Goal: Transaction & Acquisition: Purchase product/service

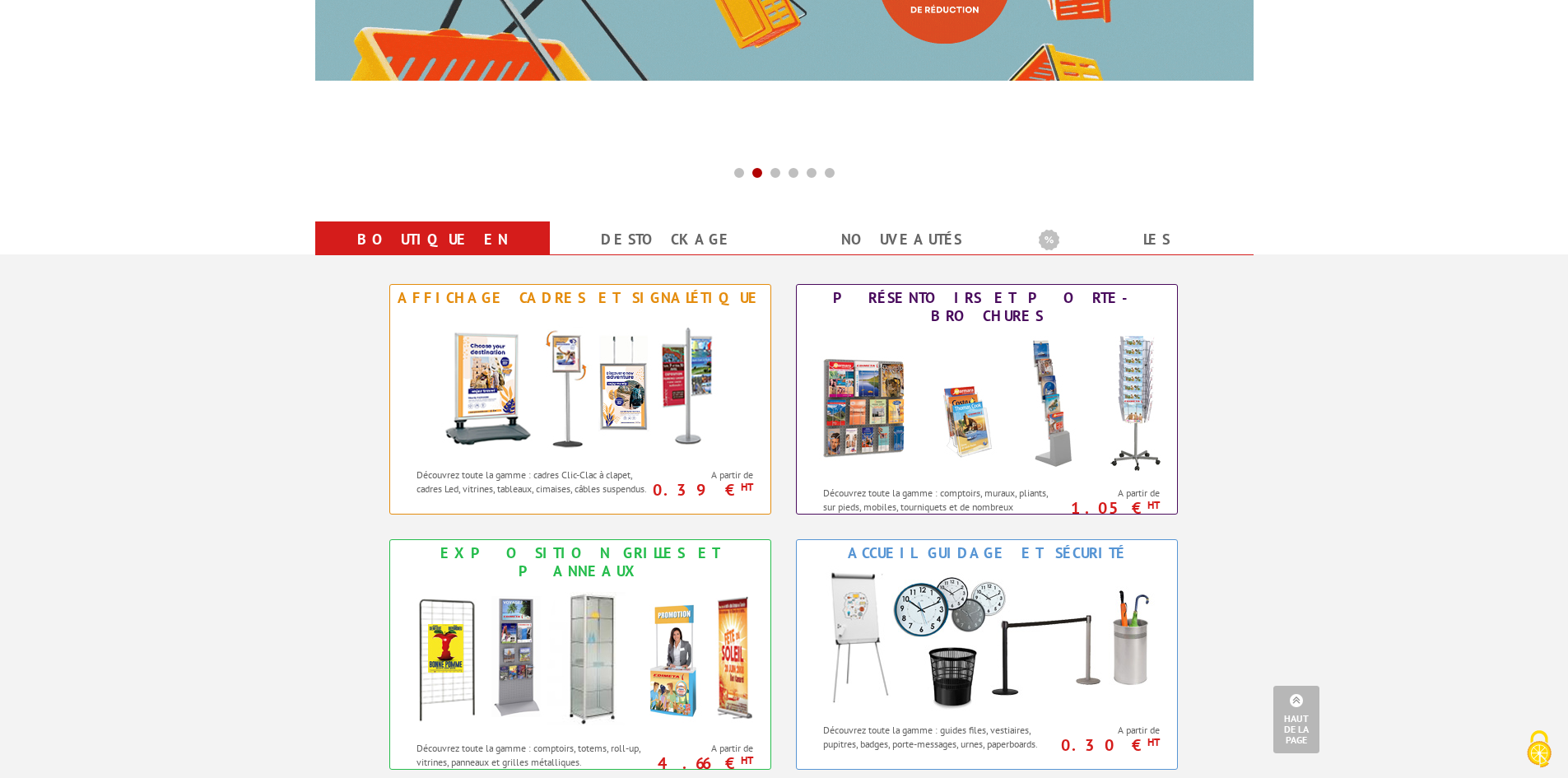
scroll to position [494, 0]
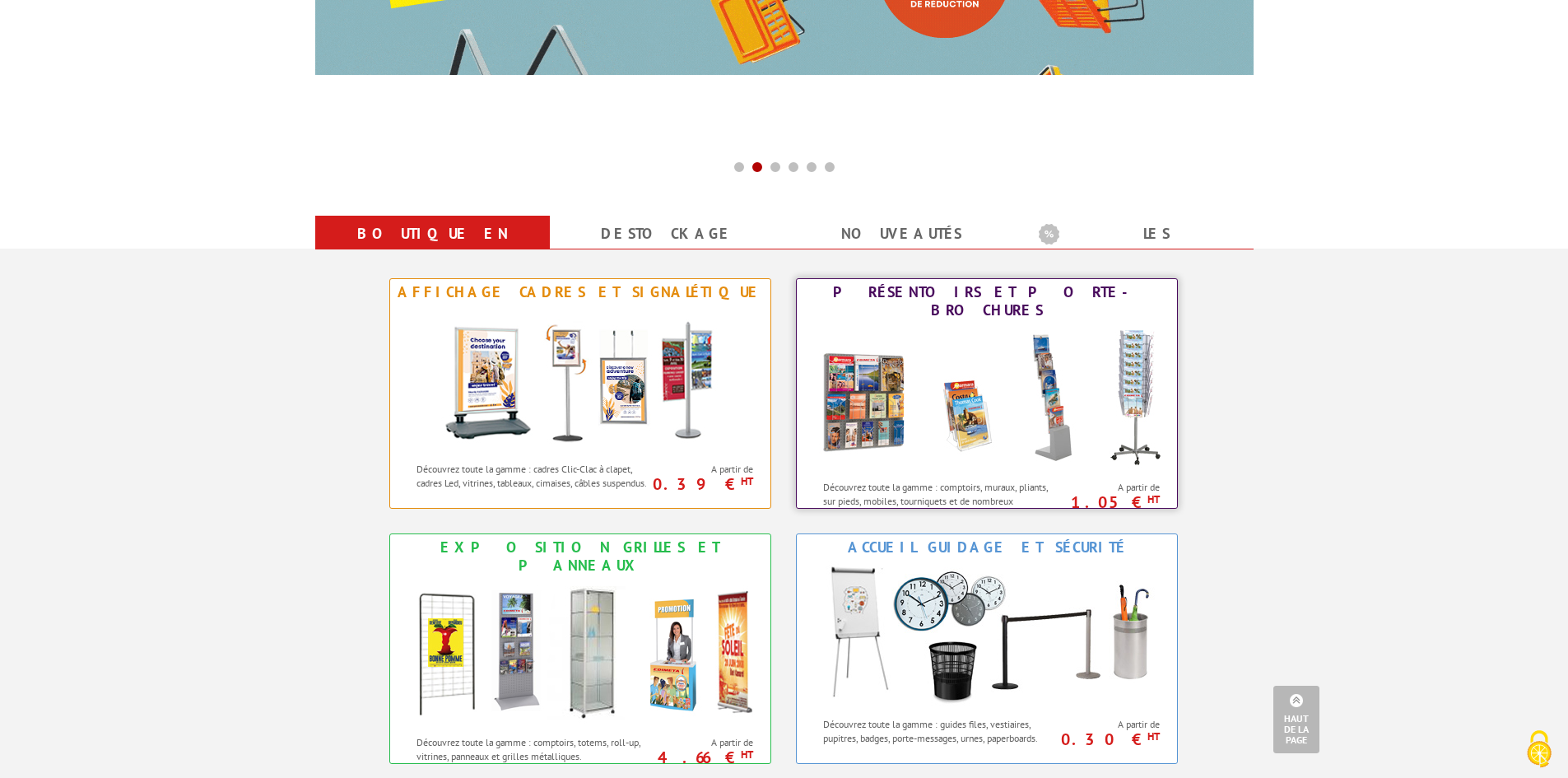
click at [1058, 353] on img at bounding box center [986, 397] width 362 height 148
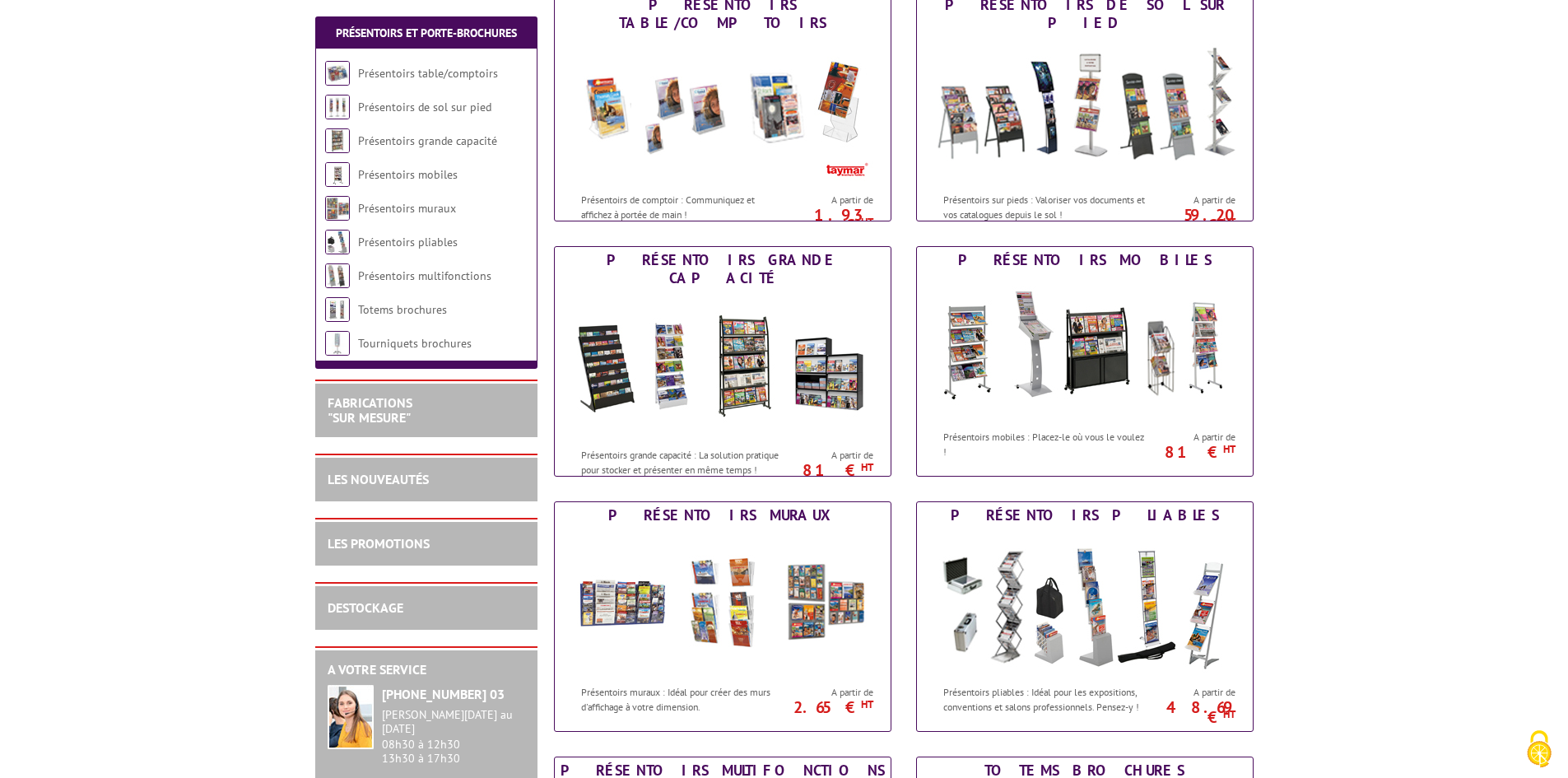
scroll to position [329, 0]
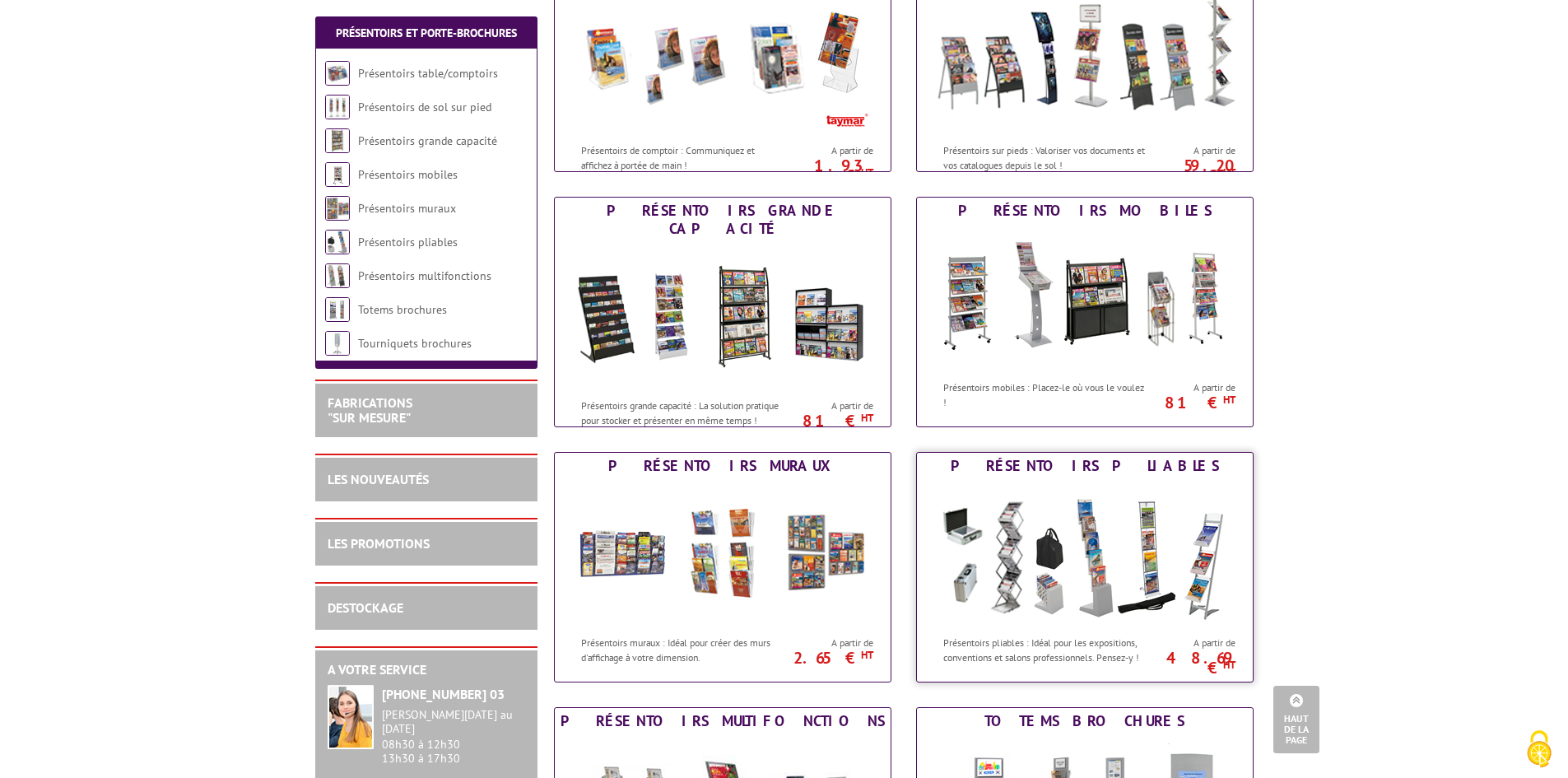
click at [1098, 564] on img at bounding box center [1085, 552] width 305 height 148
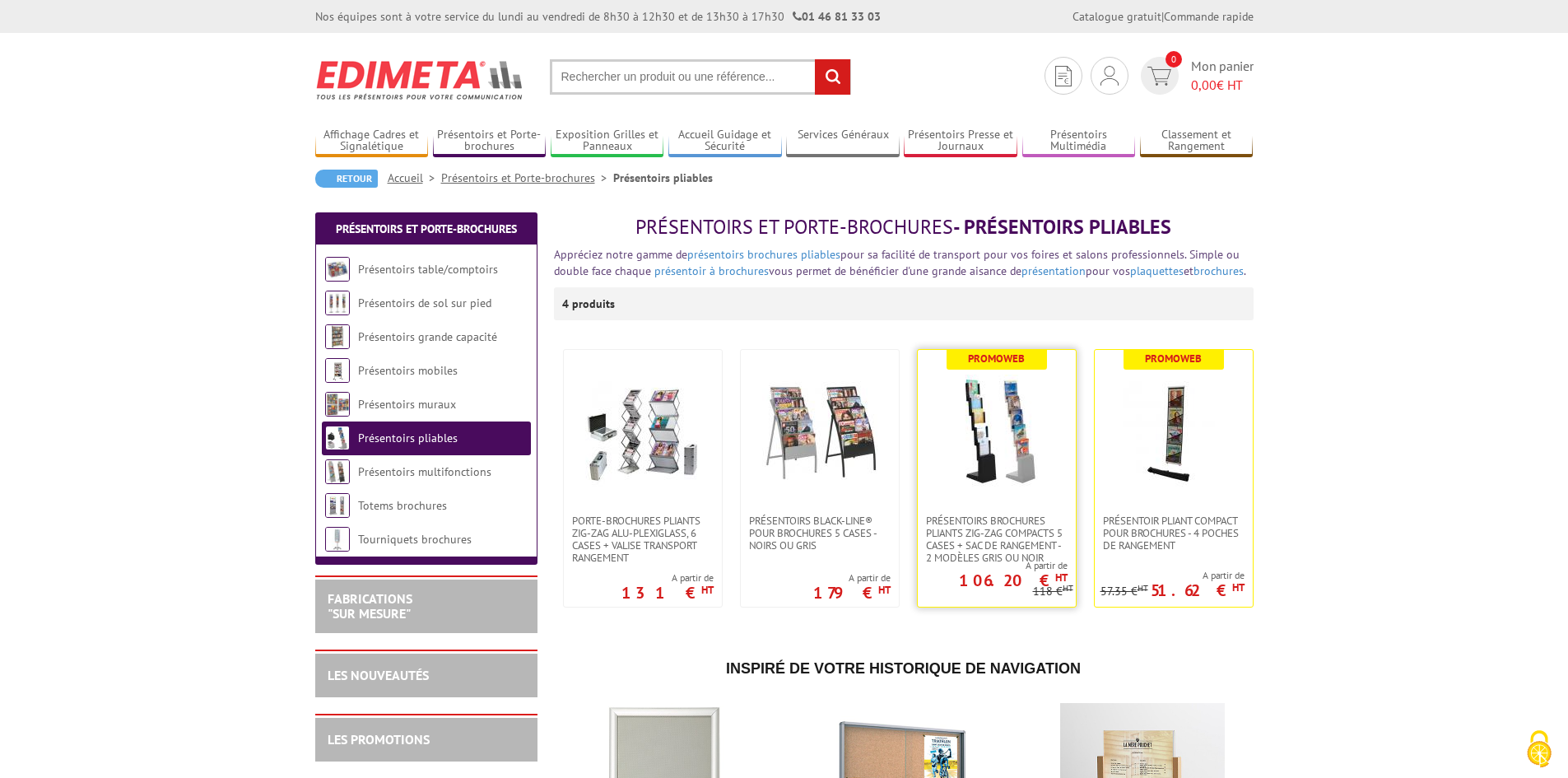
click at [1017, 485] on img at bounding box center [996, 432] width 116 height 116
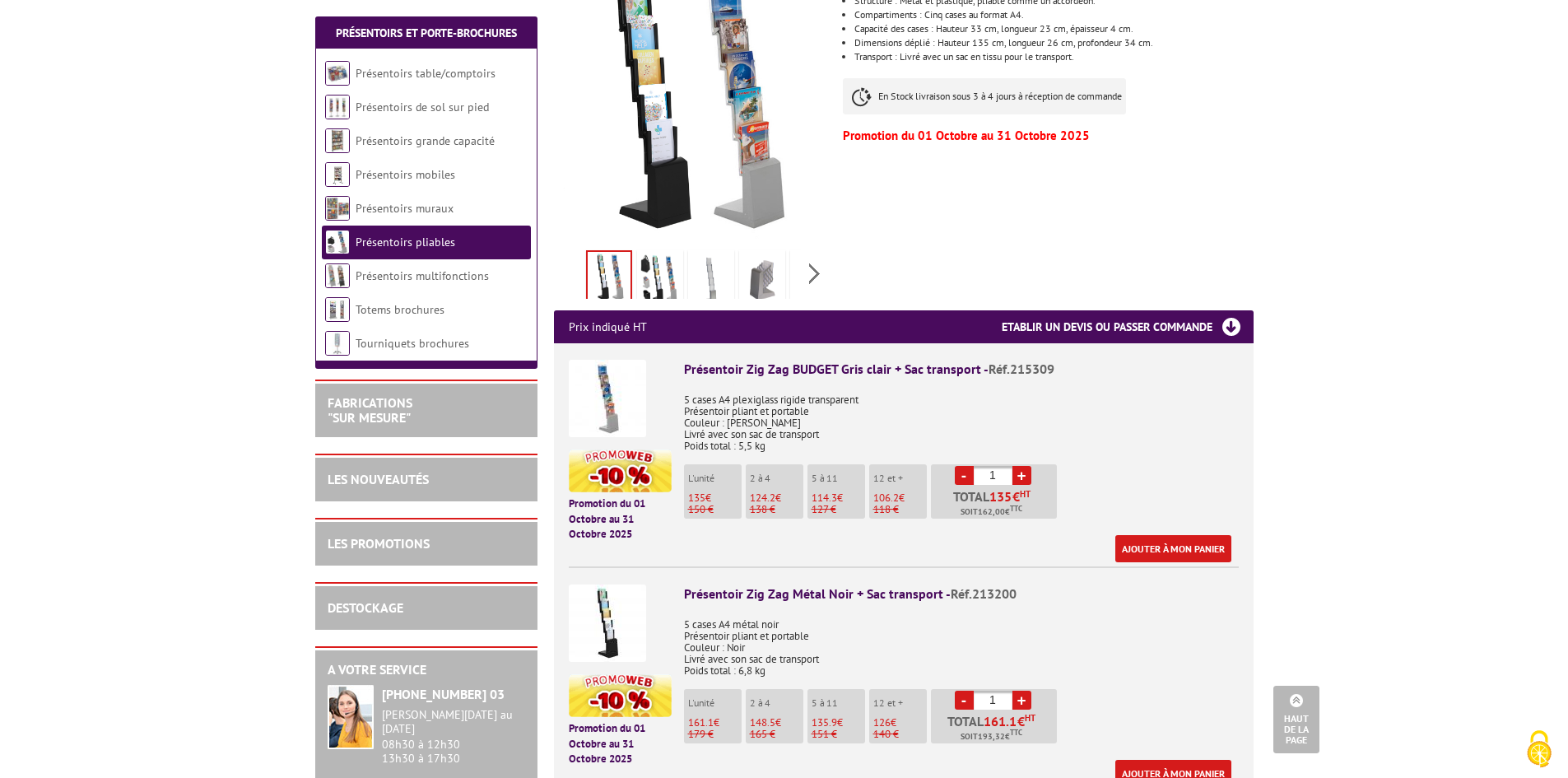
scroll to position [494, 0]
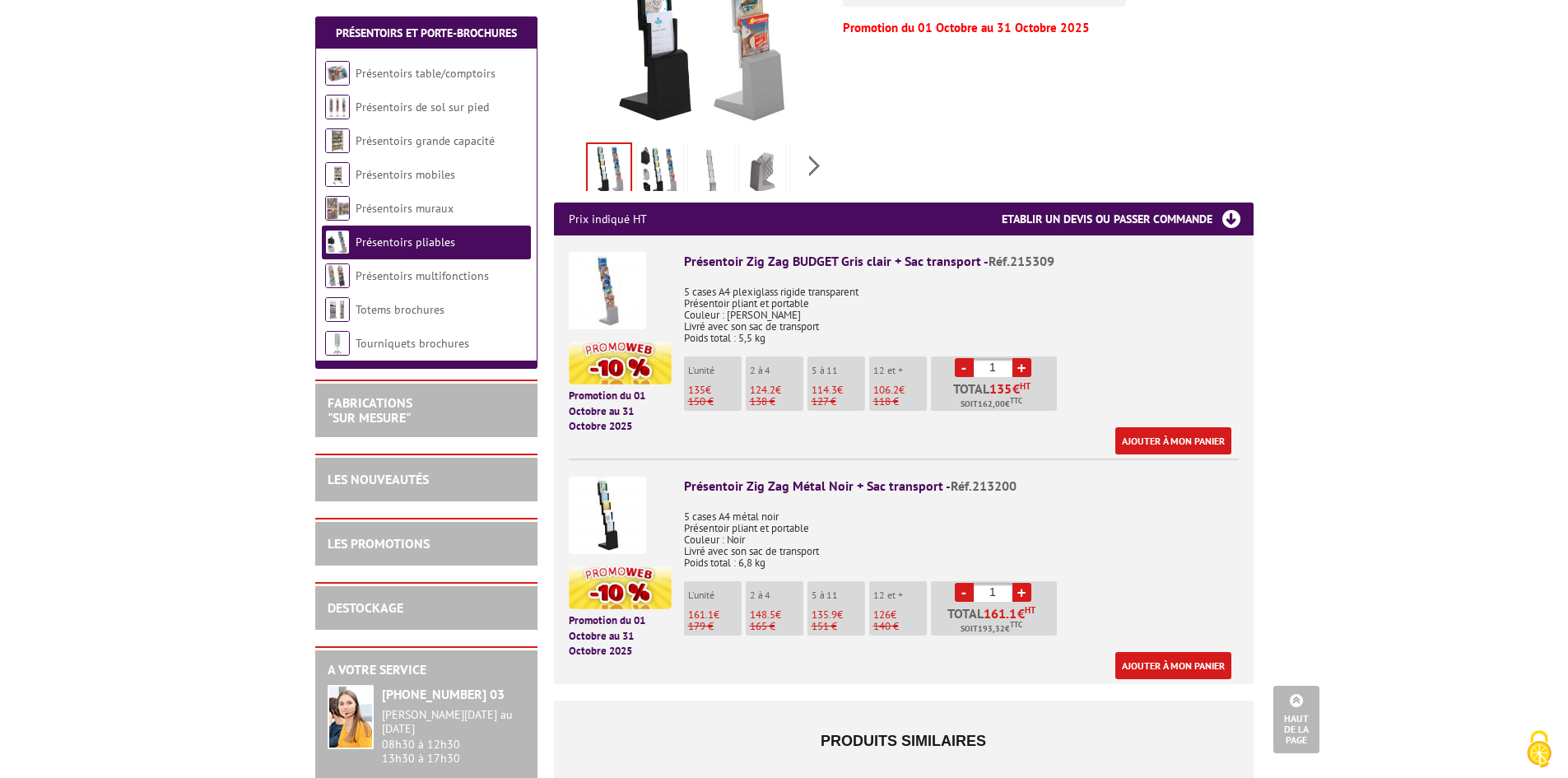
click at [1022, 358] on link "+" at bounding box center [1021, 367] width 19 height 19
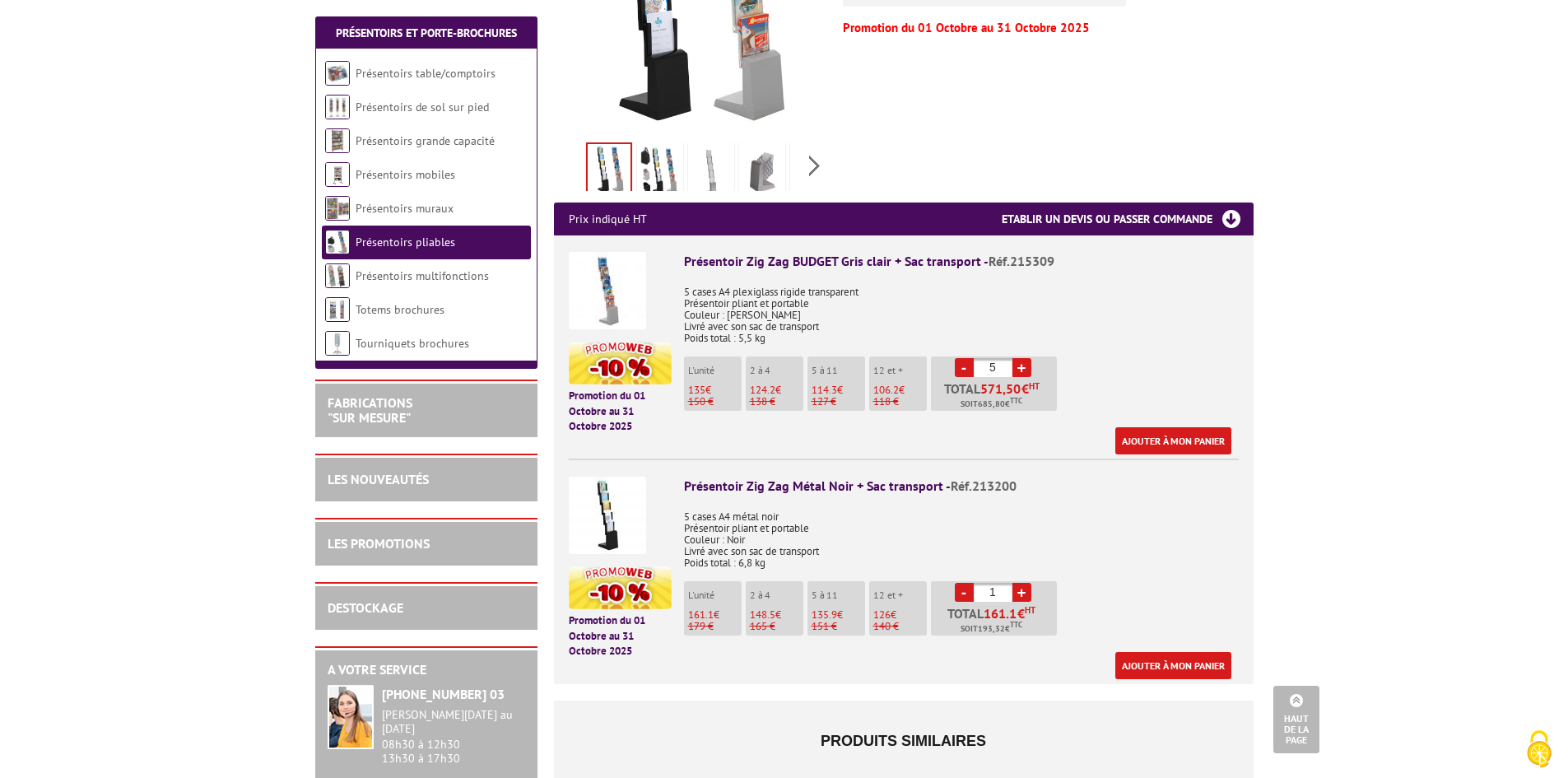
type input "6"
click at [1169, 427] on link "Ajouter à mon panier" at bounding box center [1174, 440] width 116 height 27
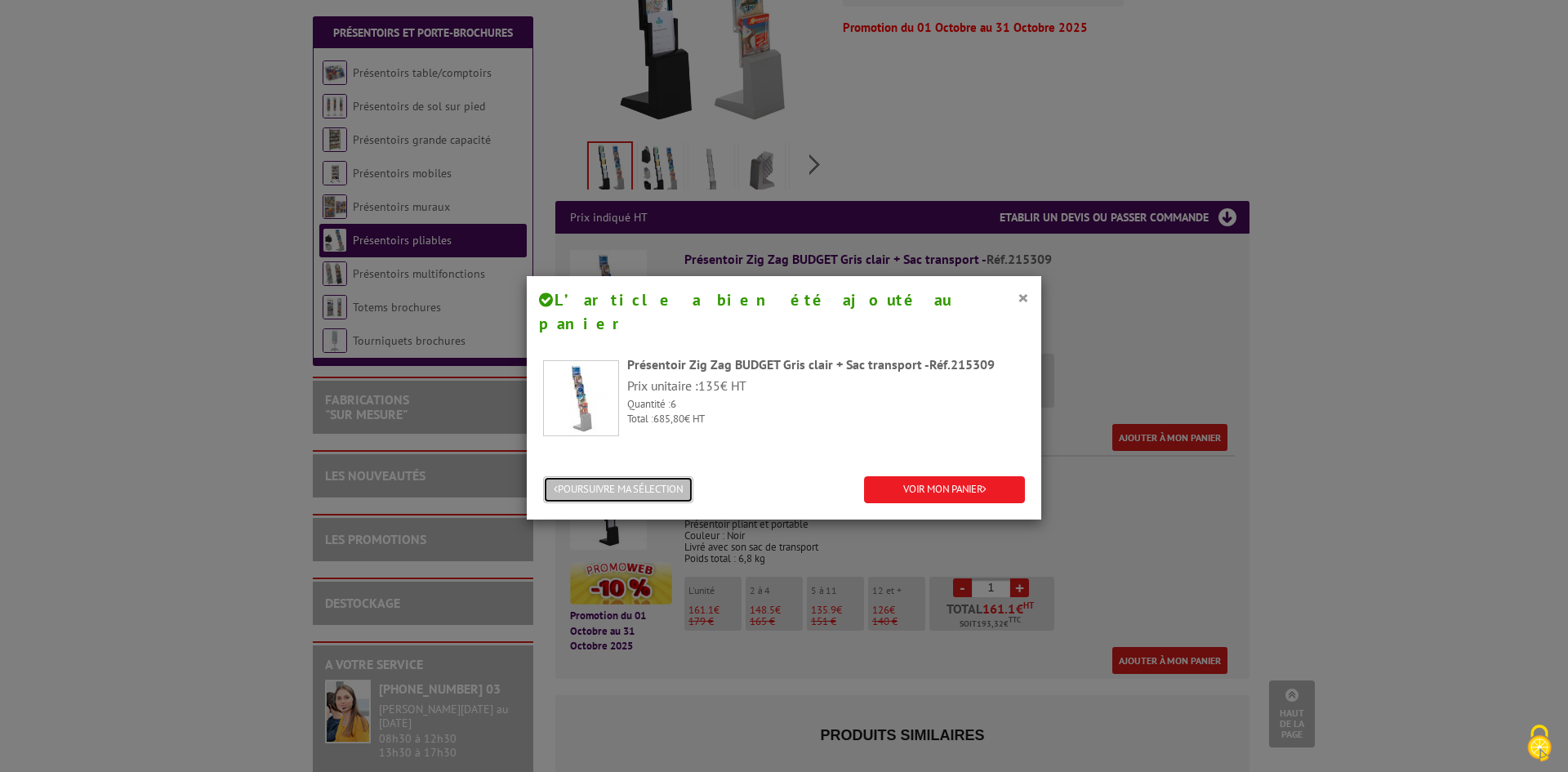
click at [636, 476] on button "POURSUIVRE MA SÉLECTION" at bounding box center [617, 489] width 150 height 27
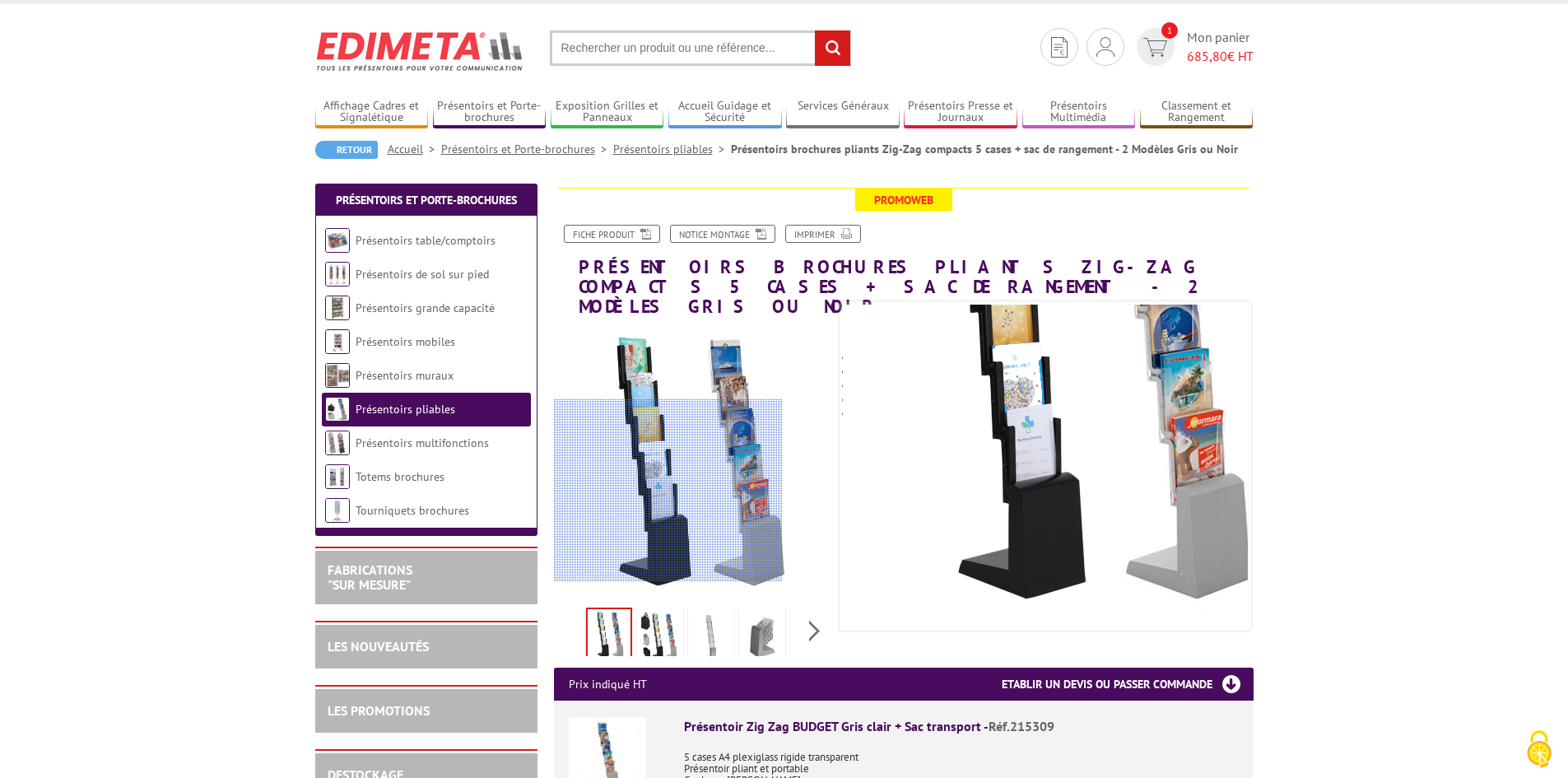
scroll to position [0, 0]
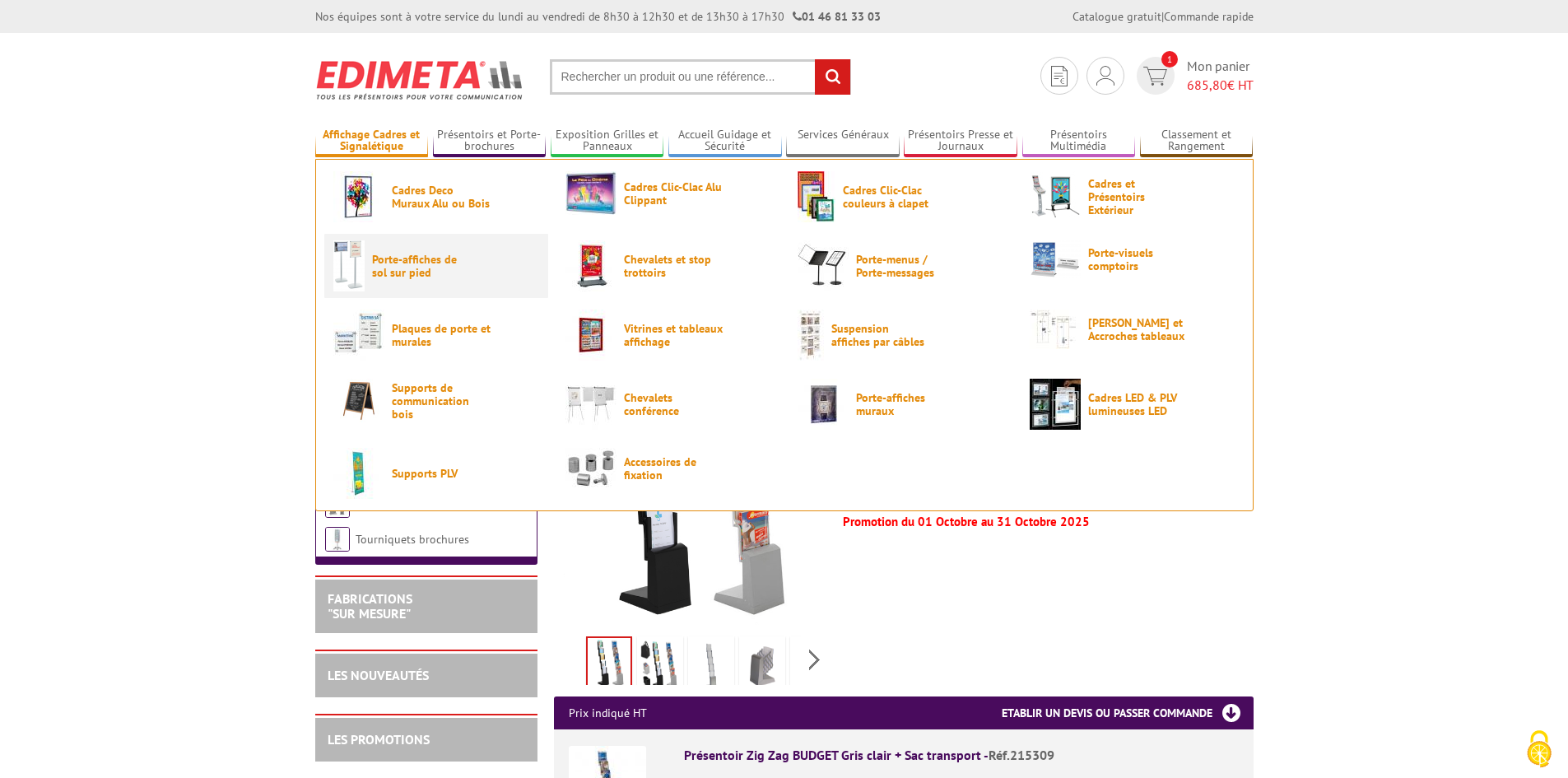
click at [369, 273] on link "Porte-affiches de sol sur pied" at bounding box center [436, 266] width 206 height 51
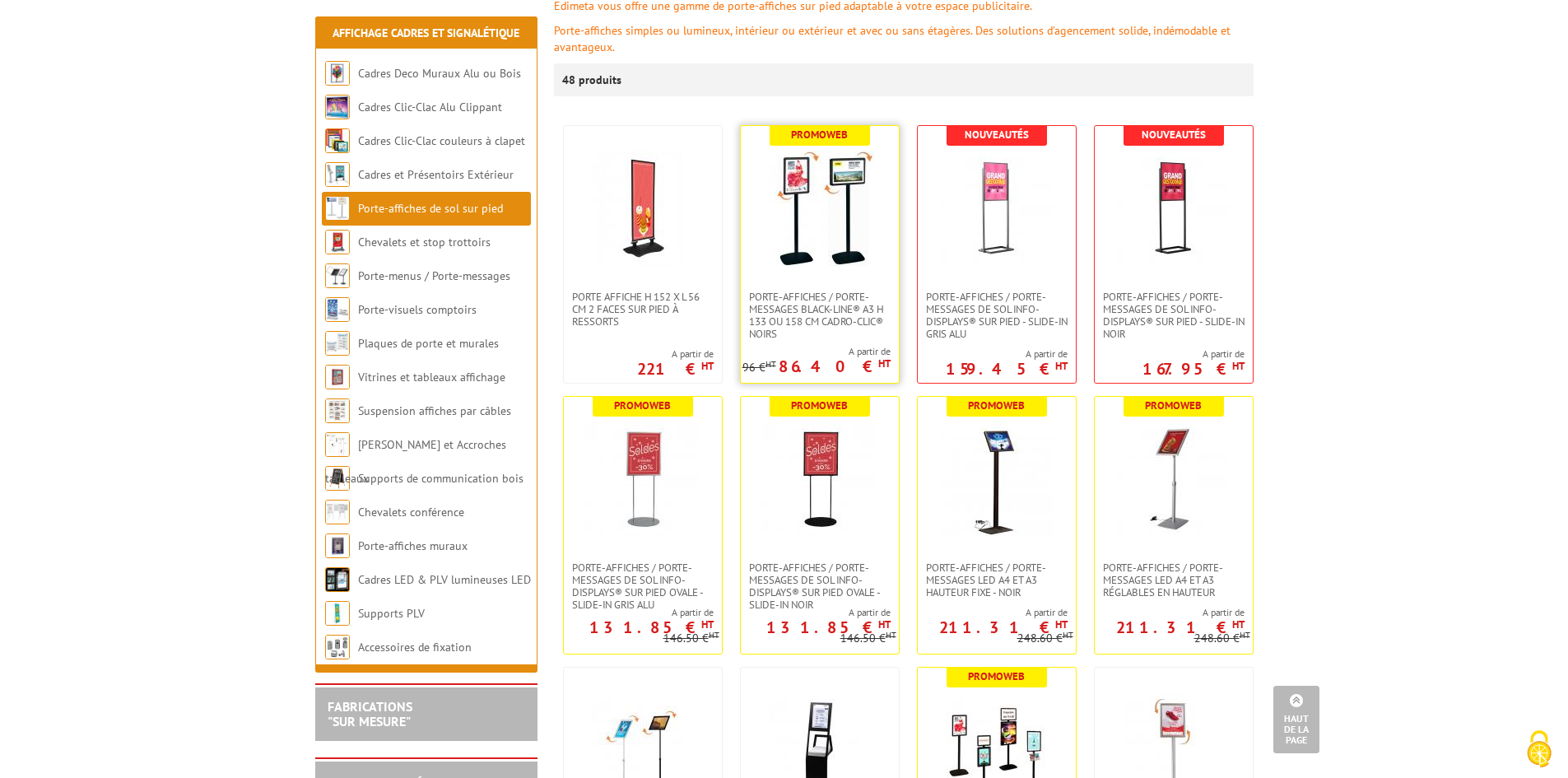
scroll to position [247, 0]
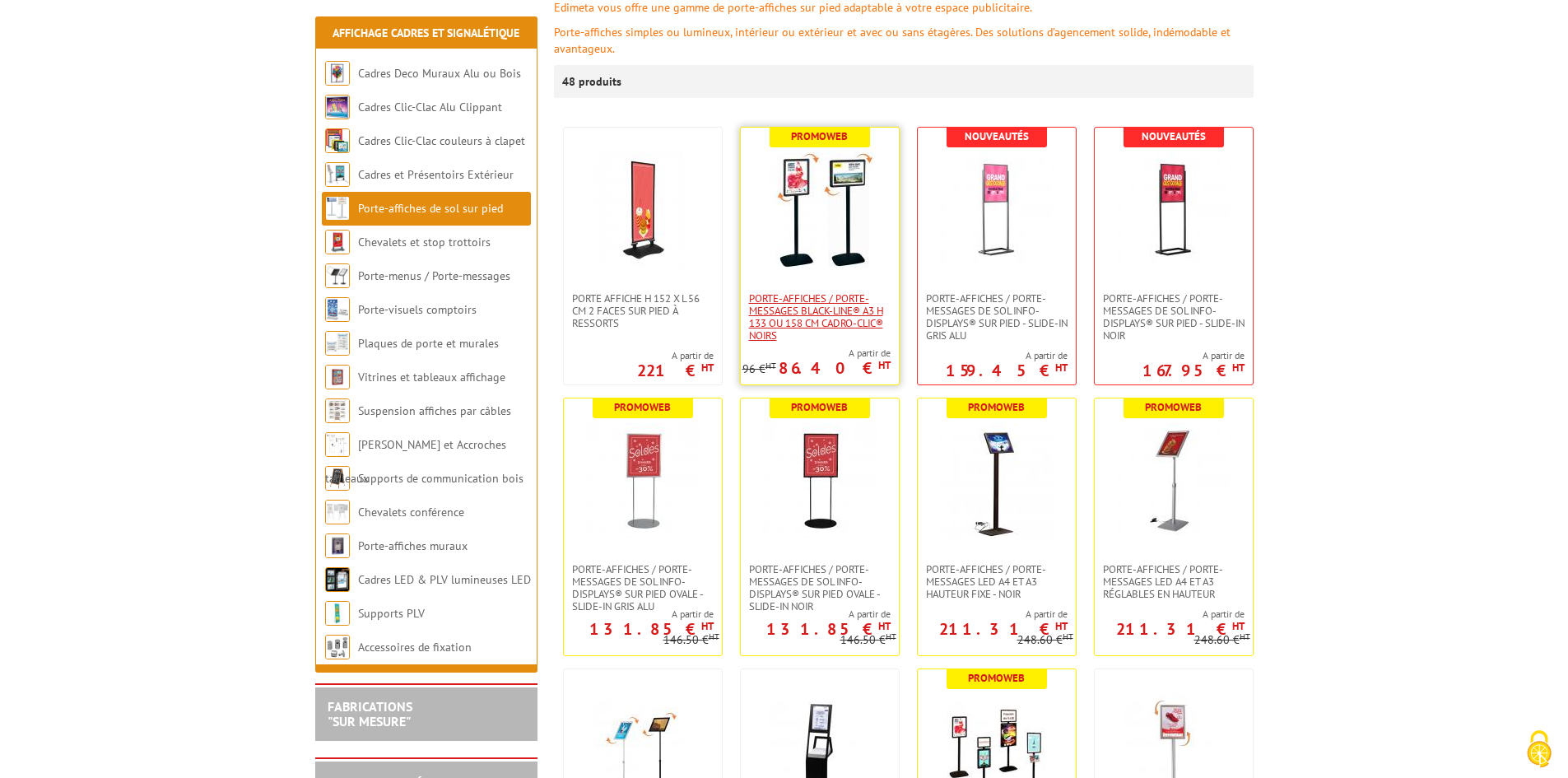
click at [804, 303] on span "Porte-affiches / Porte-messages Black-Line® A3 H 133 ou 158 cm Cadro-Clic® noirs" at bounding box center [820, 317] width 142 height 49
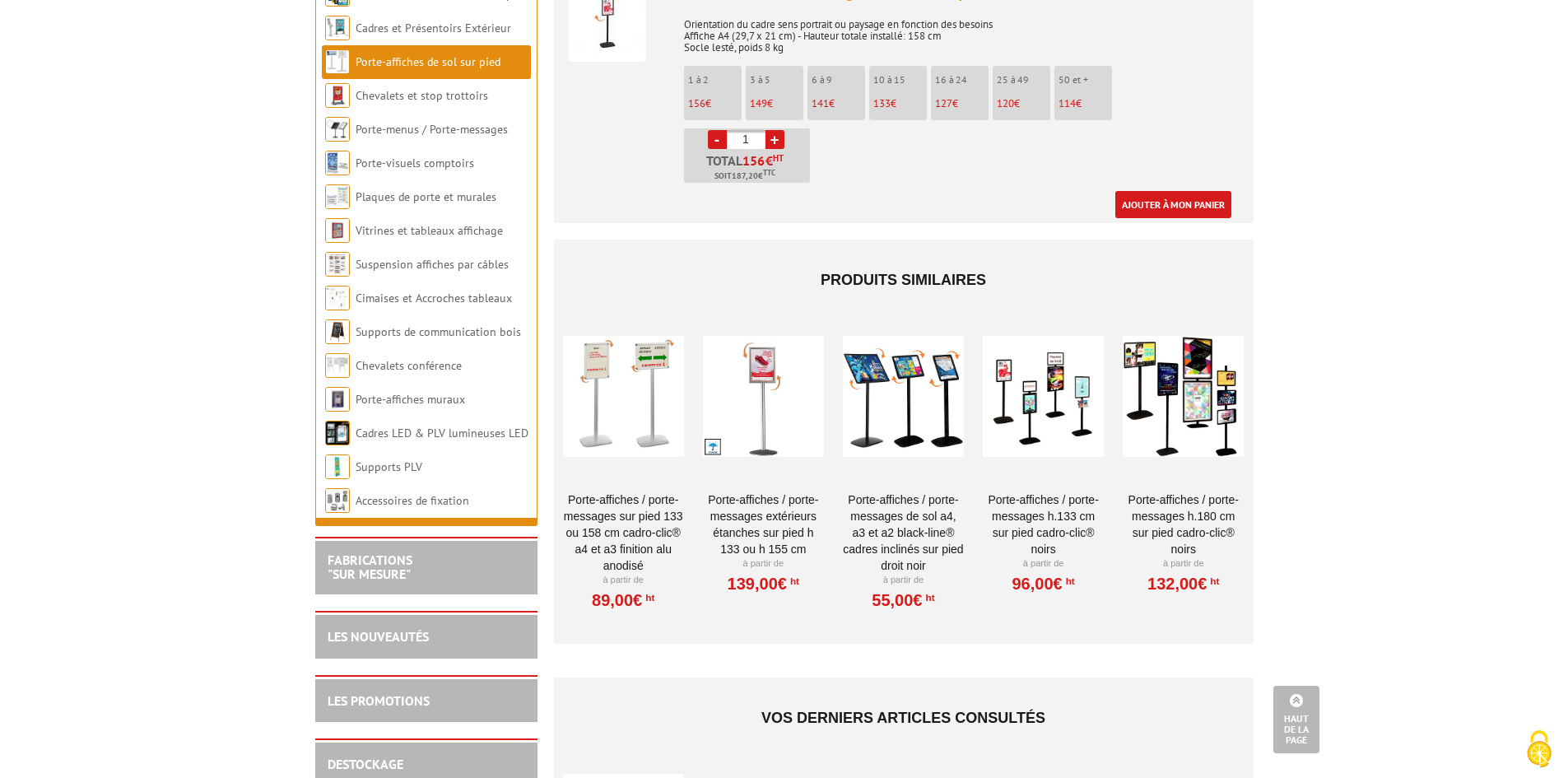
scroll to position [2798, 0]
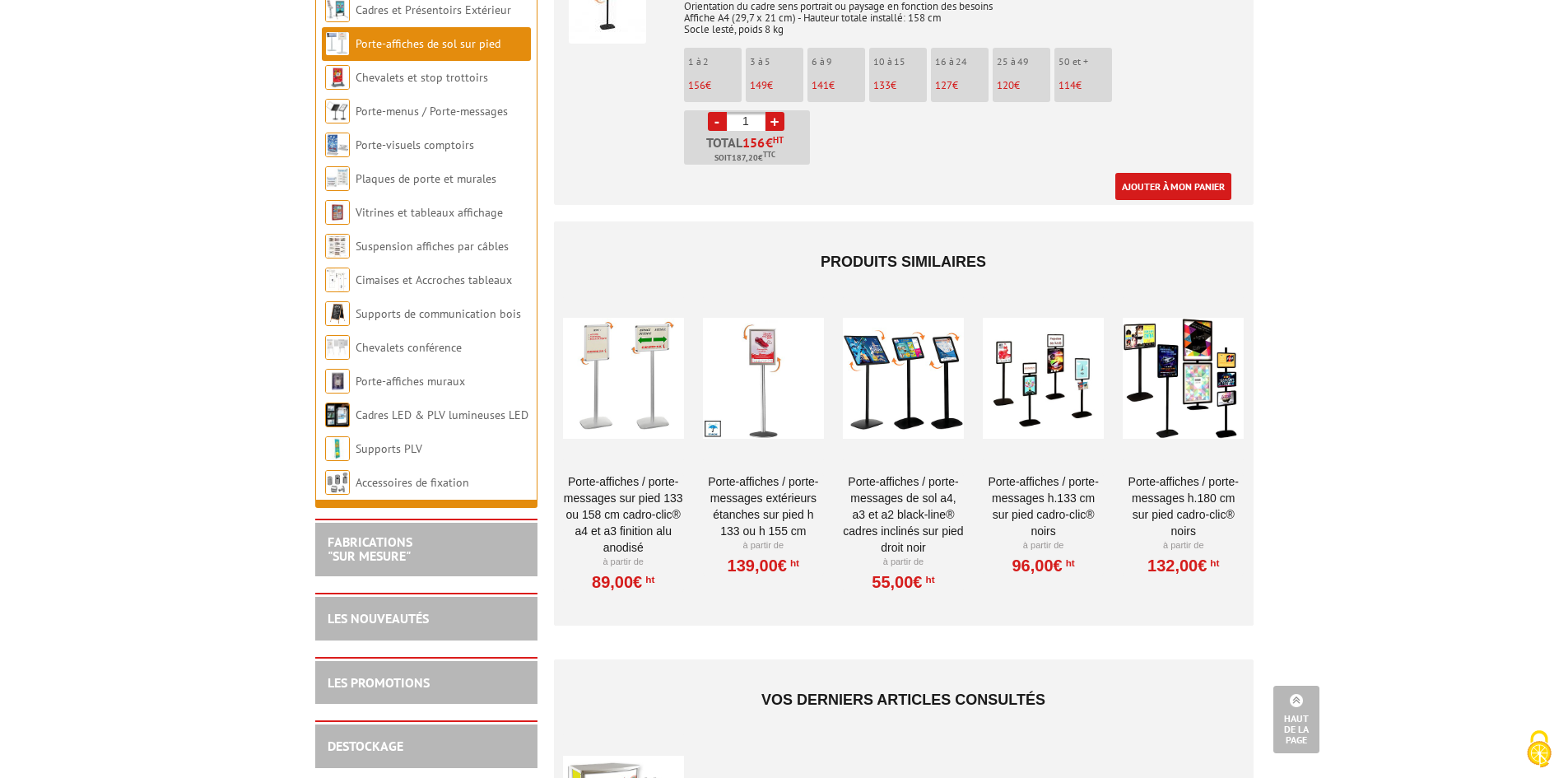
click at [642, 393] on div at bounding box center [623, 379] width 121 height 165
